Goal: Task Accomplishment & Management: Manage account settings

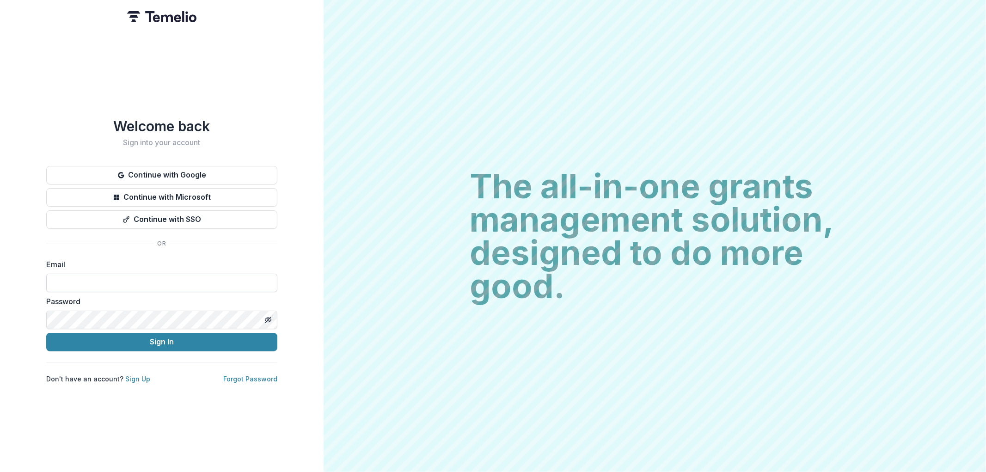
click at [99, 279] on input at bounding box center [161, 283] width 231 height 18
type input "**********"
click at [150, 338] on button "Sign In" at bounding box center [161, 342] width 231 height 18
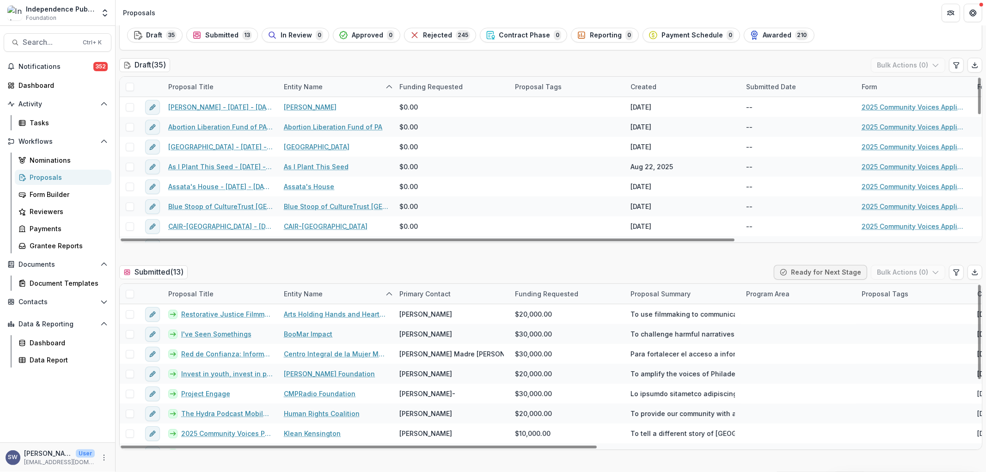
scroll to position [51, 0]
